Goal: Information Seeking & Learning: Find specific fact

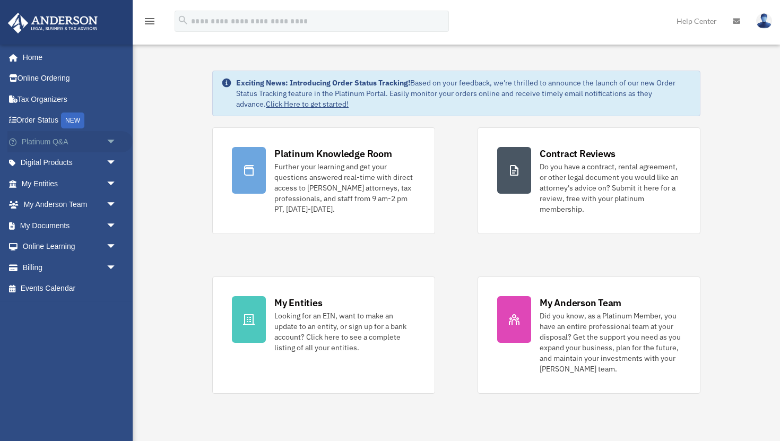
click at [113, 145] on span "arrow_drop_down" at bounding box center [116, 142] width 21 height 22
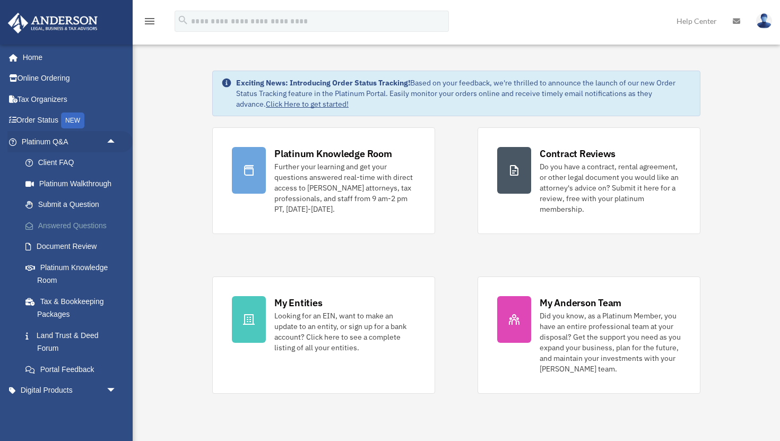
click at [76, 227] on link "Answered Questions" at bounding box center [74, 225] width 118 height 21
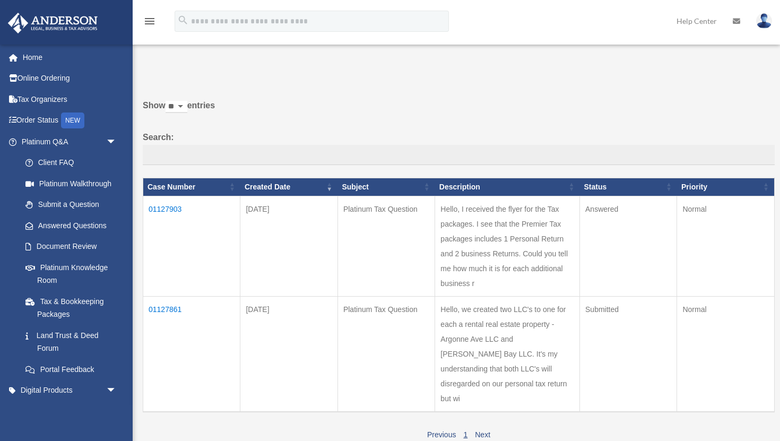
click at [175, 210] on td "01127903" at bounding box center [191, 246] width 97 height 100
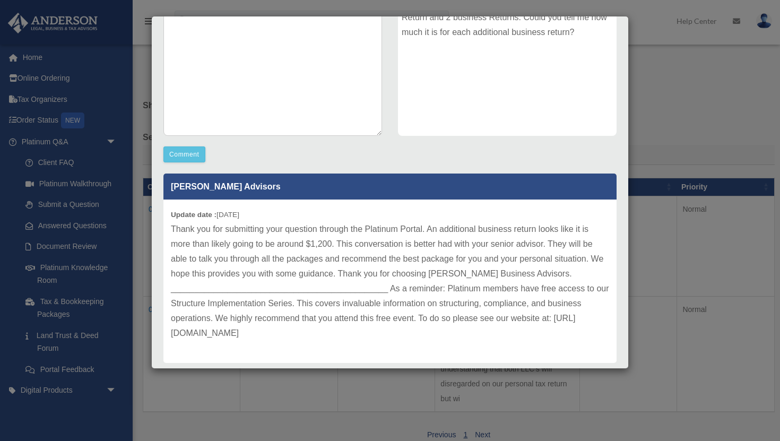
scroll to position [195, 0]
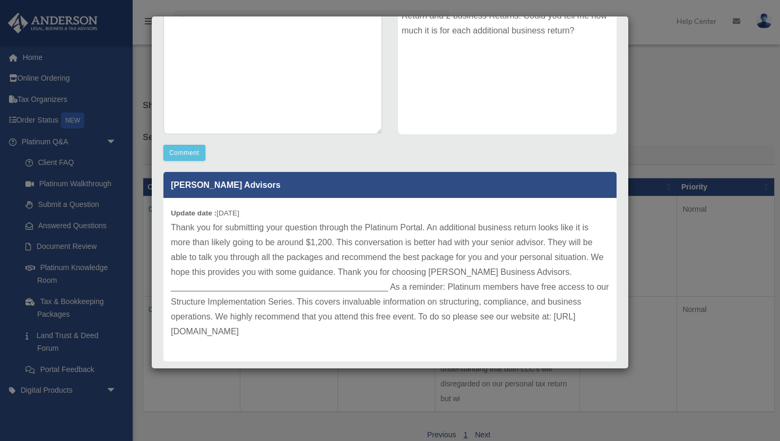
drag, startPoint x: 172, startPoint y: 331, endPoint x: 462, endPoint y: 337, distance: 290.3
click at [462, 337] on p "Thank you for submitting your question through the Platinum Portal. An addition…" at bounding box center [390, 279] width 438 height 119
copy p "[URL][DOMAIN_NAME]"
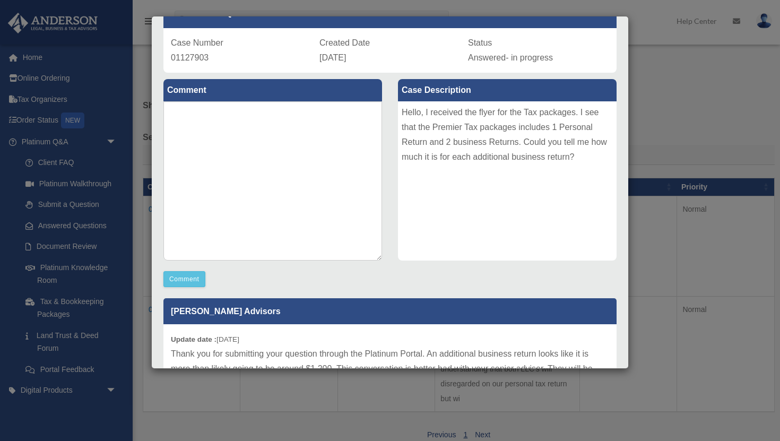
scroll to position [0, 0]
